Goal: Task Accomplishment & Management: Use online tool/utility

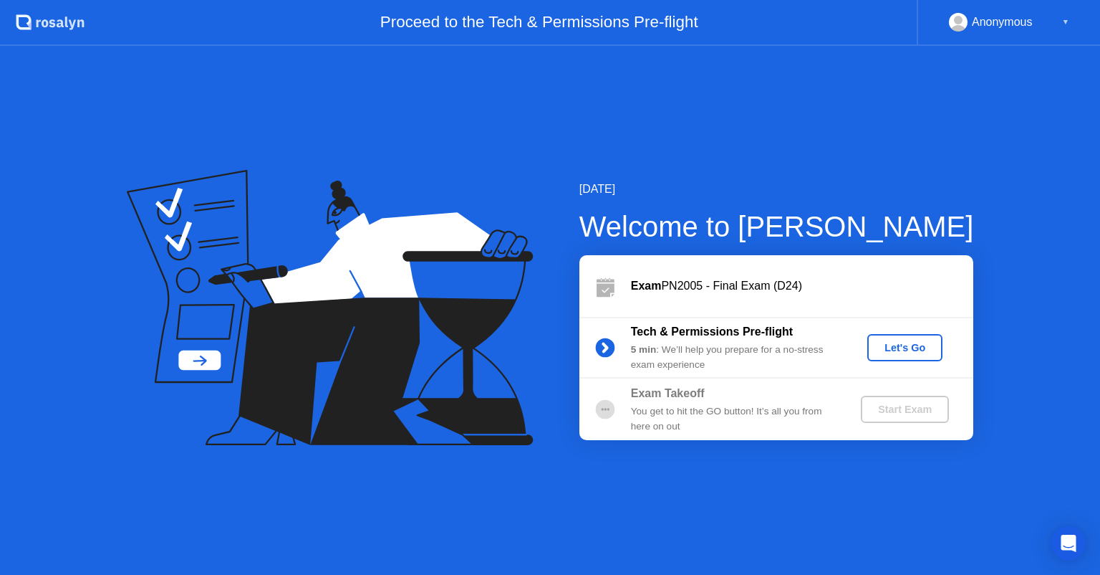
click at [891, 345] on div "Let's Go" at bounding box center [905, 347] width 64 height 11
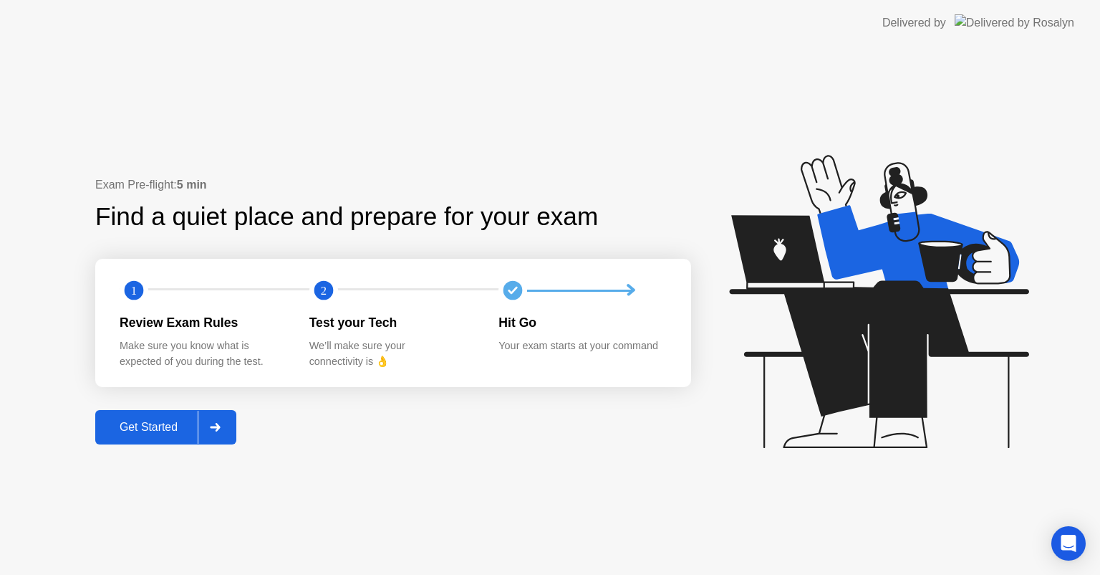
click at [171, 433] on div "Get Started" at bounding box center [149, 427] width 98 height 13
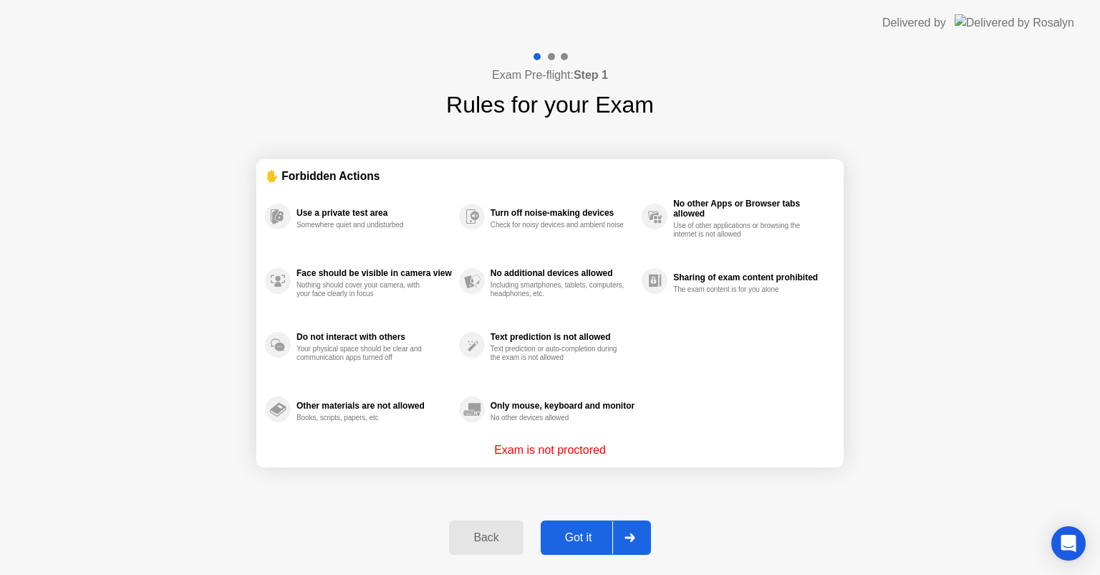
click at [575, 544] on div "Got it" at bounding box center [578, 537] width 67 height 13
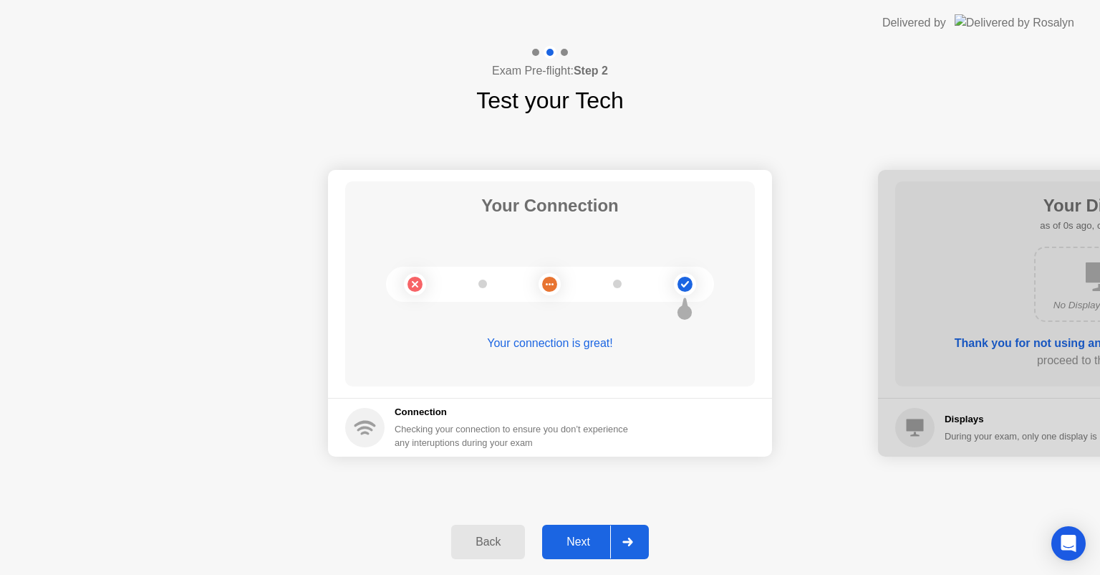
click at [602, 541] on div "Next" at bounding box center [579, 541] width 64 height 13
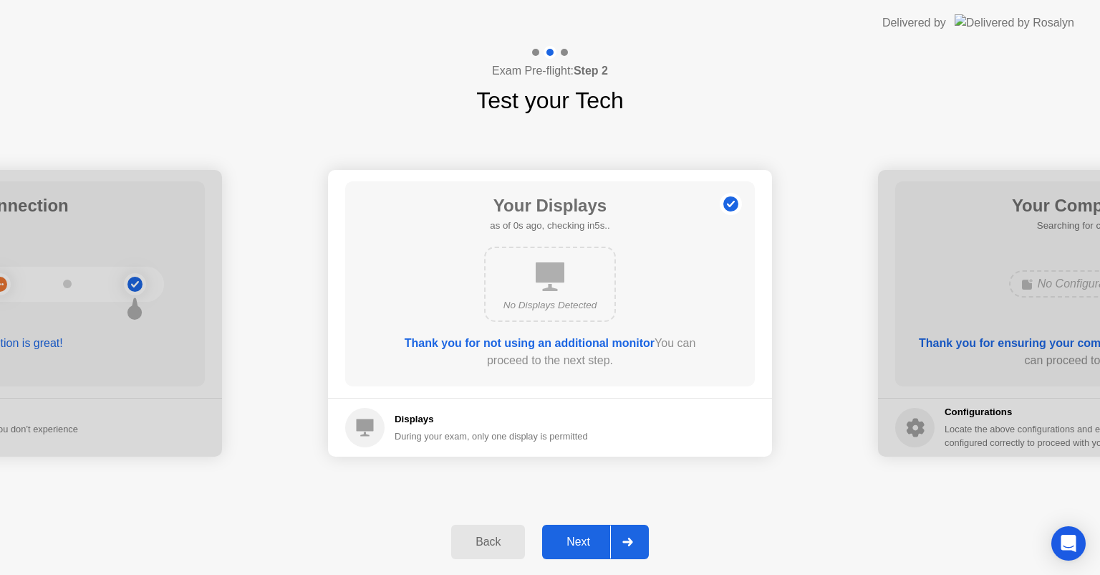
click at [602, 541] on div "Next" at bounding box center [579, 541] width 64 height 13
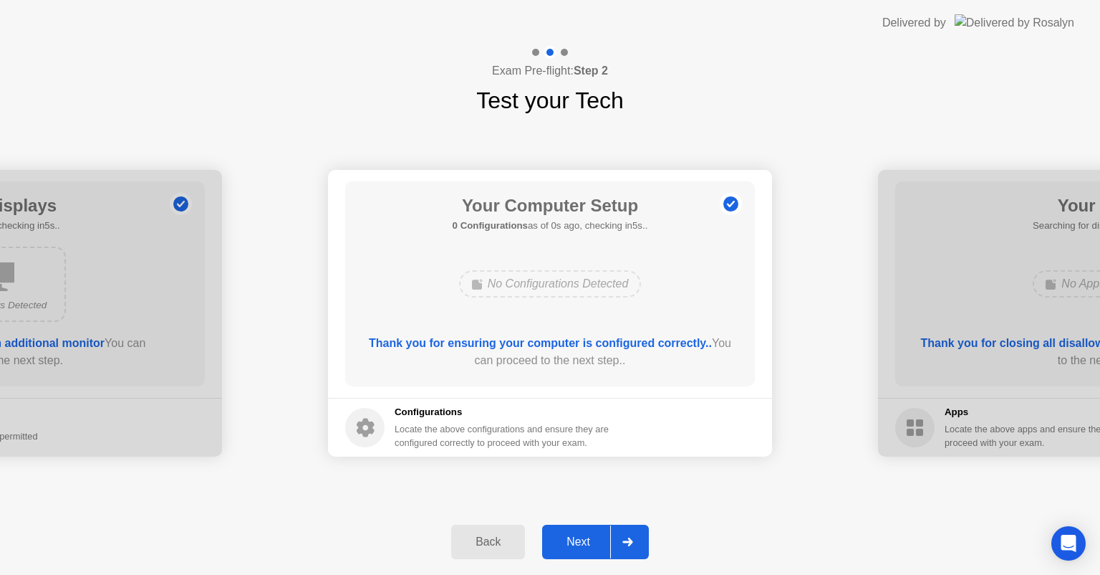
click at [602, 541] on div "Next" at bounding box center [579, 541] width 64 height 13
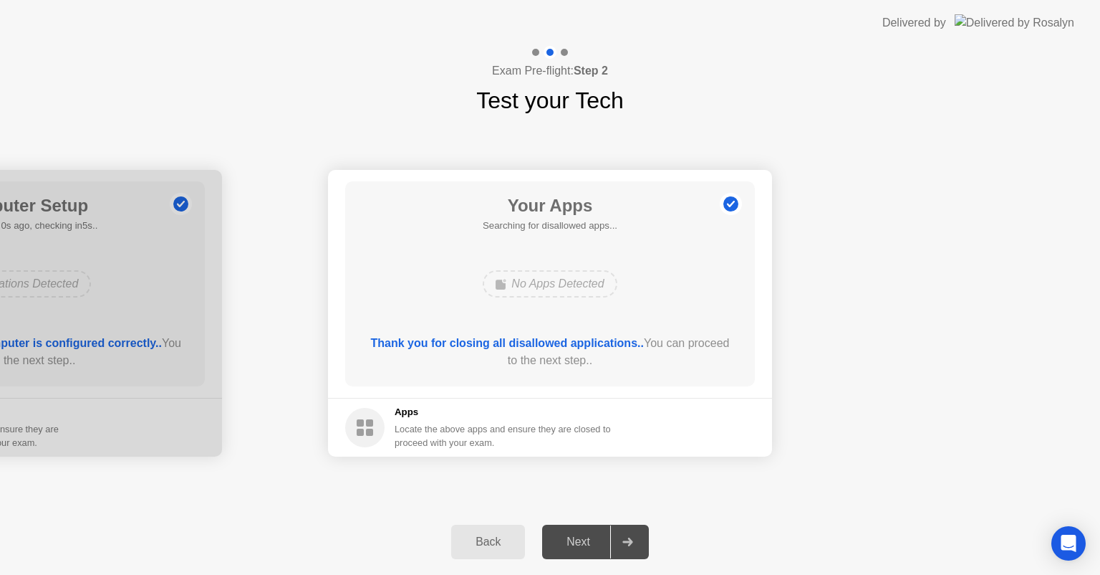
click at [602, 541] on div "Next" at bounding box center [579, 541] width 64 height 13
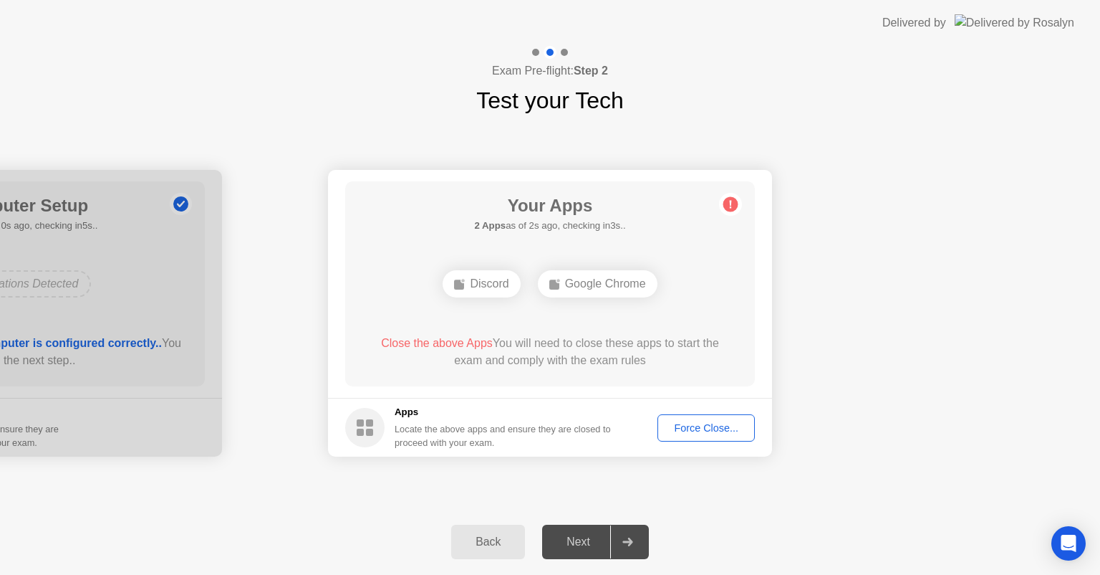
click at [703, 433] on div "Force Close..." at bounding box center [706, 427] width 87 height 11
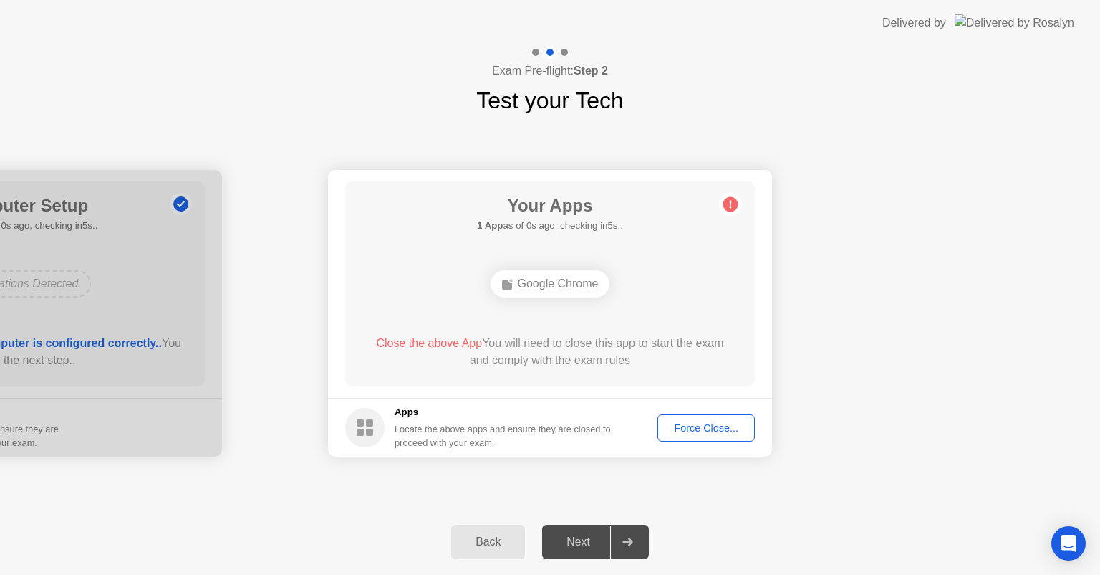
click at [722, 424] on div "Force Close..." at bounding box center [706, 427] width 87 height 11
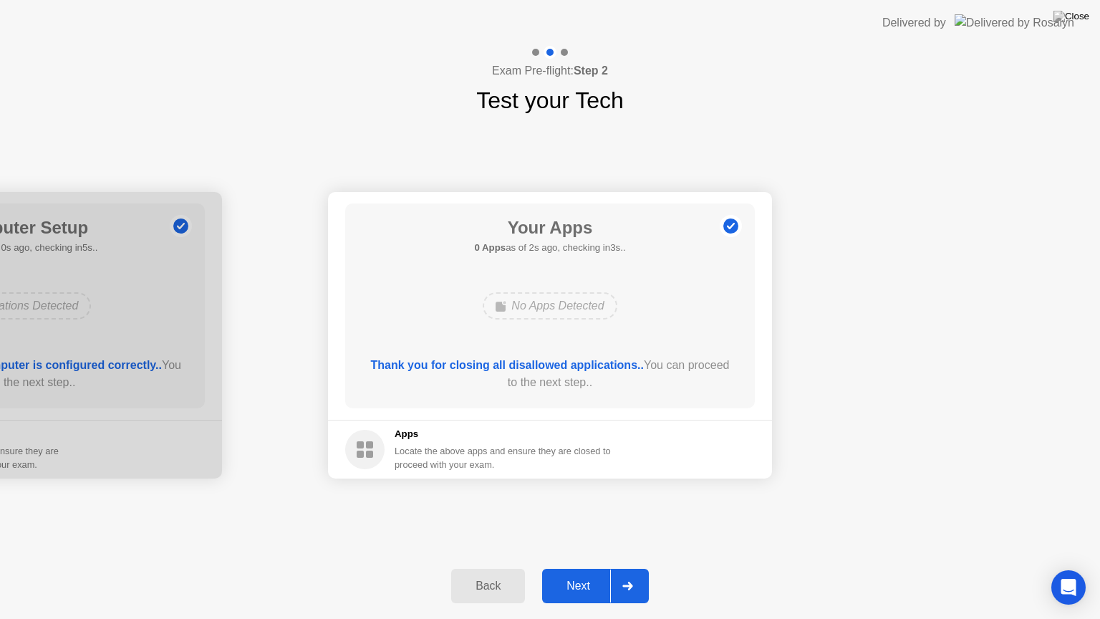
click at [572, 574] on div "Next" at bounding box center [579, 586] width 64 height 13
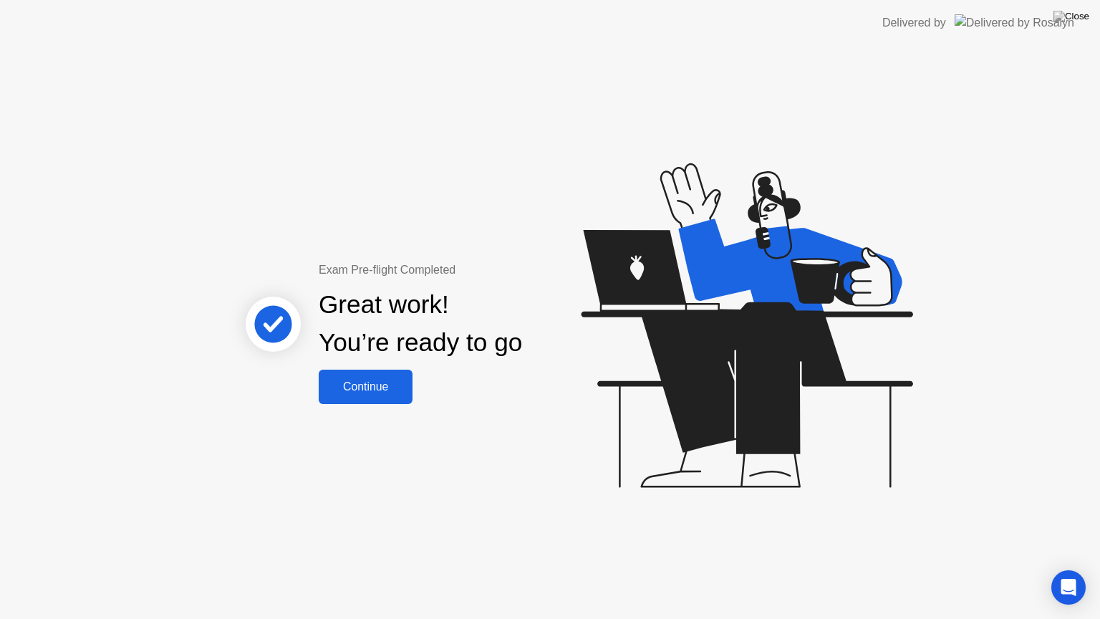
click at [398, 387] on div "Continue" at bounding box center [365, 386] width 85 height 13
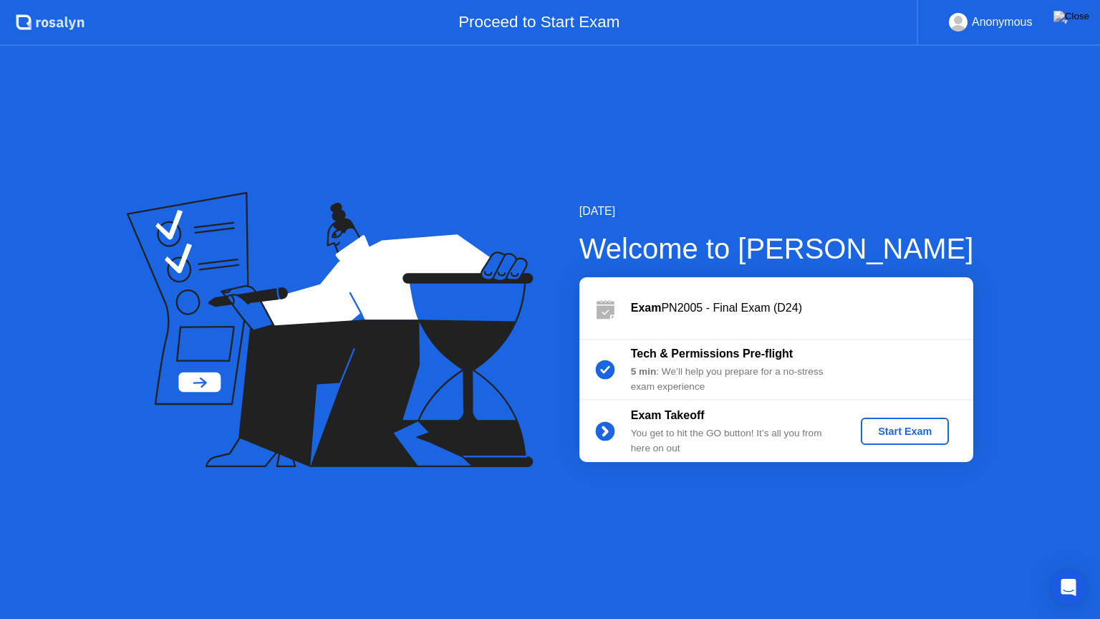
click at [904, 427] on div "Start Exam" at bounding box center [905, 431] width 77 height 11
